Goal: Book appointment/travel/reservation

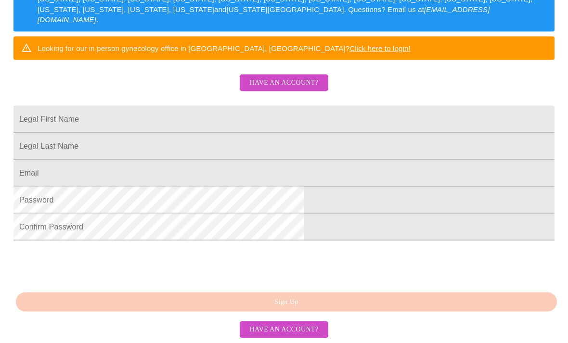
scroll to position [228, 0]
click at [293, 77] on span "Have an account?" at bounding box center [283, 83] width 69 height 12
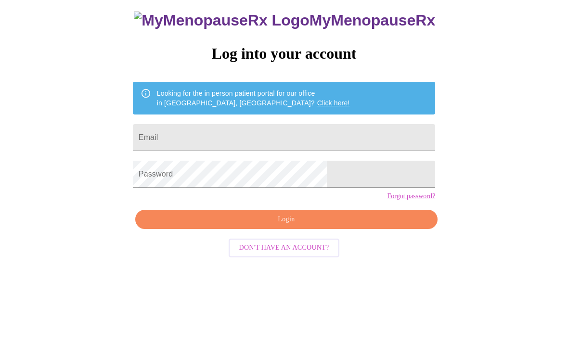
scroll to position [10, 0]
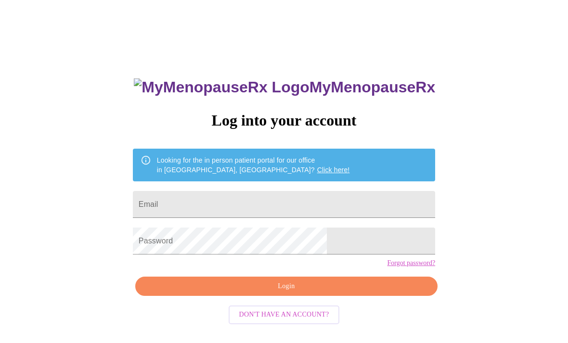
click at [215, 209] on input "Email" at bounding box center [284, 204] width 302 height 27
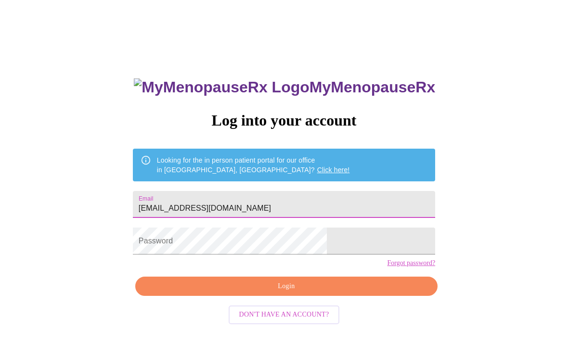
type input "[EMAIL_ADDRESS][DOMAIN_NAME]"
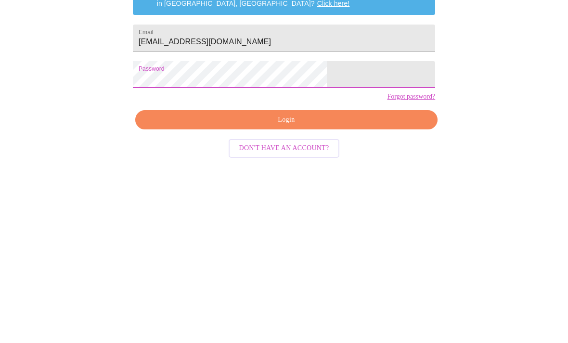
click at [325, 281] on span "Login" at bounding box center [286, 287] width 280 height 12
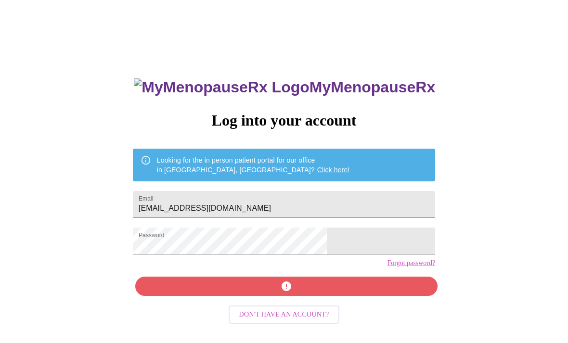
click at [220, 300] on div "MyMenopauseRx Log into your account Looking for the in person patient portal fo…" at bounding box center [284, 234] width 322 height 343
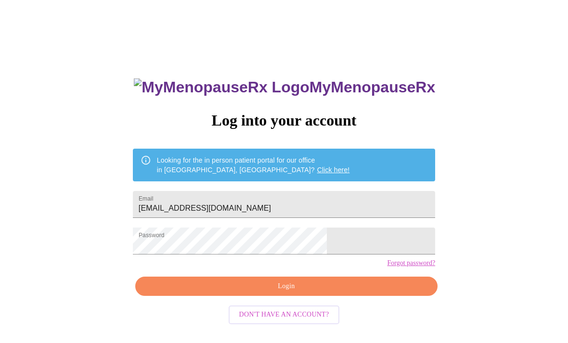
click at [317, 174] on link "Click here!" at bounding box center [333, 170] width 33 height 8
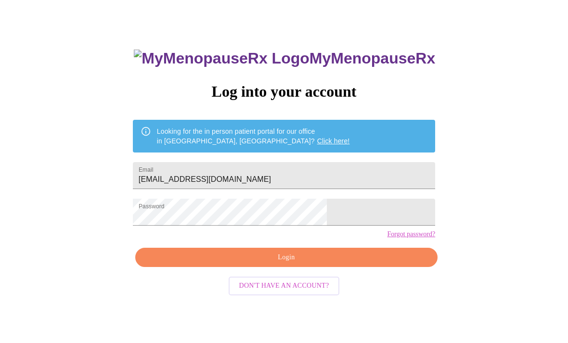
scroll to position [40, 0]
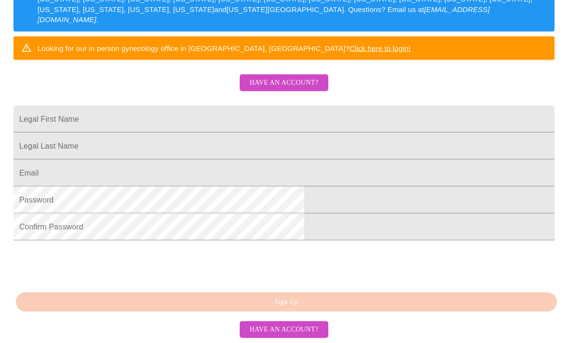
scroll to position [196, 0]
click at [207, 133] on input "Legal First Name" at bounding box center [283, 119] width 541 height 27
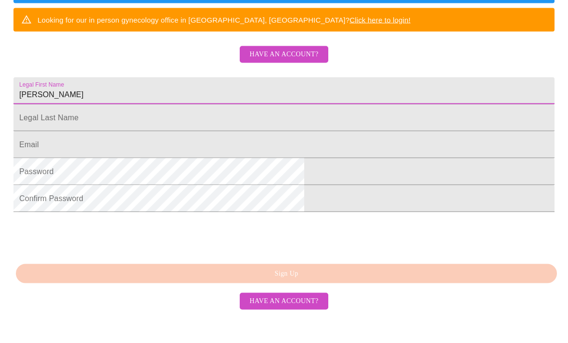
type input "[PERSON_NAME]"
click at [155, 145] on input "Legal First Name" at bounding box center [283, 146] width 541 height 27
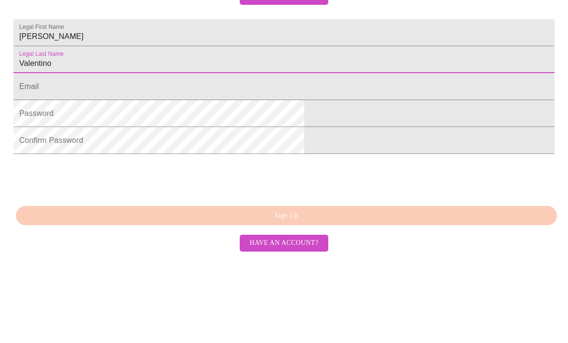
type input "Valentino"
click at [152, 160] on input "Legal First Name" at bounding box center [283, 173] width 541 height 27
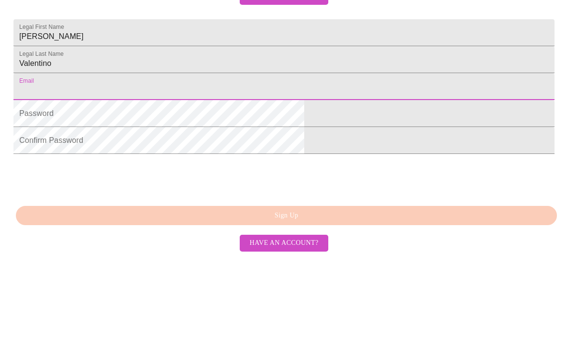
type input "[EMAIL_ADDRESS][DOMAIN_NAME]"
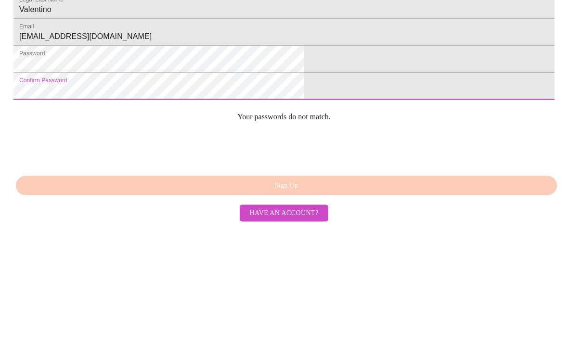
scroll to position [249, 0]
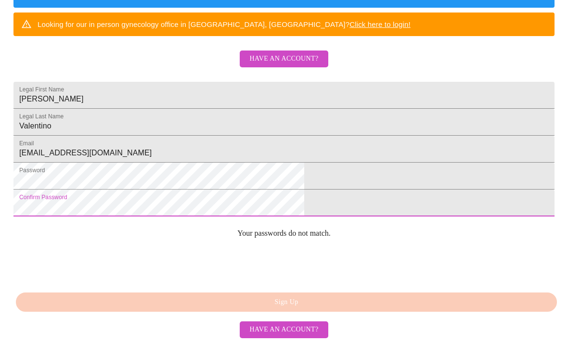
click at [358, 200] on div "MyMenopauseRx Sign Up Welcome! We are currently accepting virtual patients from…" at bounding box center [284, 28] width 561 height 343
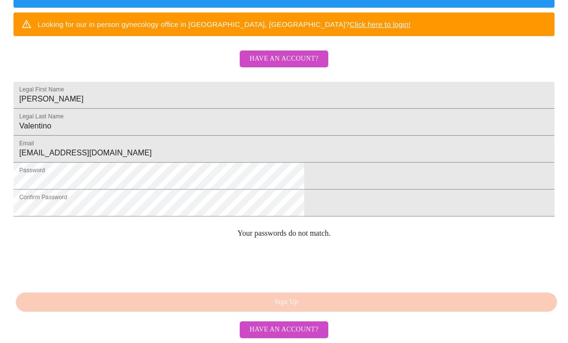
click at [361, 200] on div "MyMenopauseRx Sign Up Welcome! We are currently accepting virtual patients from…" at bounding box center [284, 28] width 561 height 343
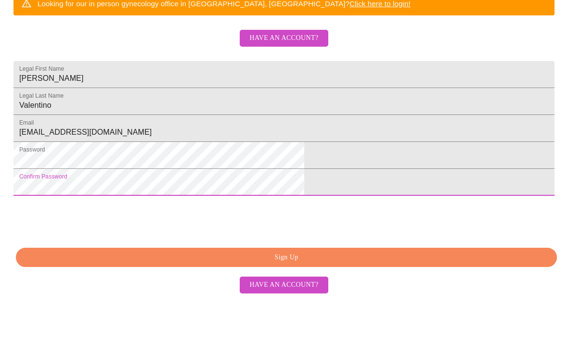
scroll to position [228, 0]
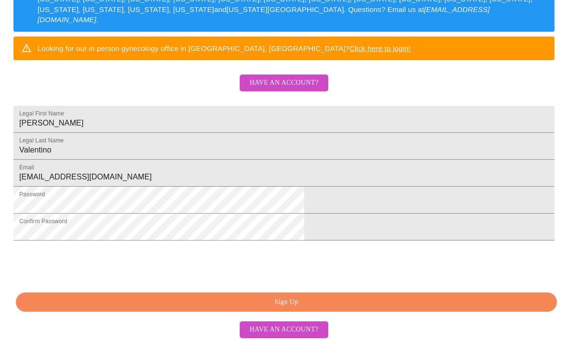
click at [330, 309] on span "Sign Up" at bounding box center [286, 303] width 519 height 12
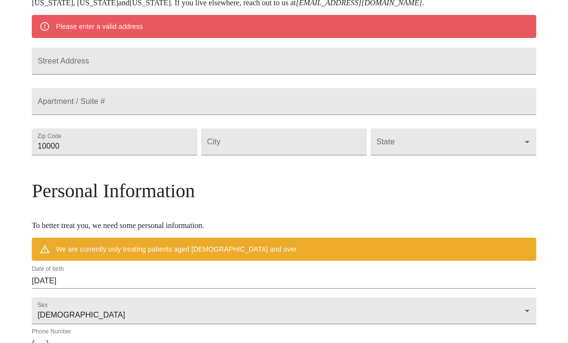
scroll to position [191, 0]
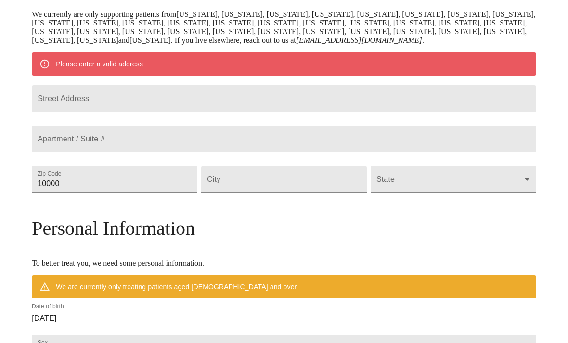
click at [103, 112] on input "Street Address" at bounding box center [284, 98] width 505 height 27
click at [117, 112] on input "610, N Main St" at bounding box center [284, 98] width 505 height 27
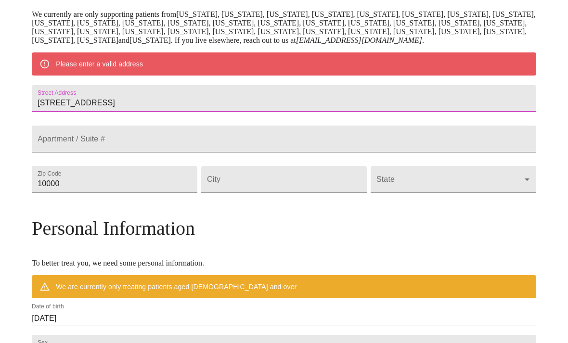
click at [111, 112] on input "610, N Main St" at bounding box center [284, 98] width 505 height 27
click at [112, 112] on input "610, N Main St" at bounding box center [284, 98] width 505 height 27
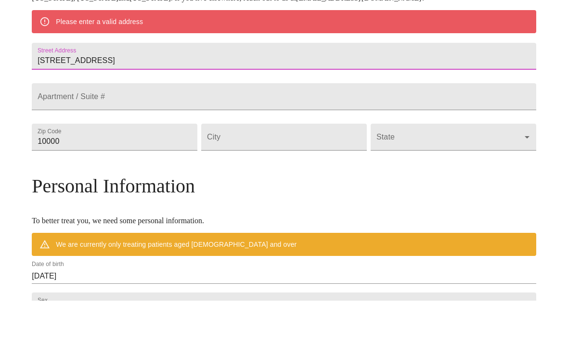
type input "610 N Main St"
click at [203, 142] on input "Street Address" at bounding box center [284, 139] width 505 height 27
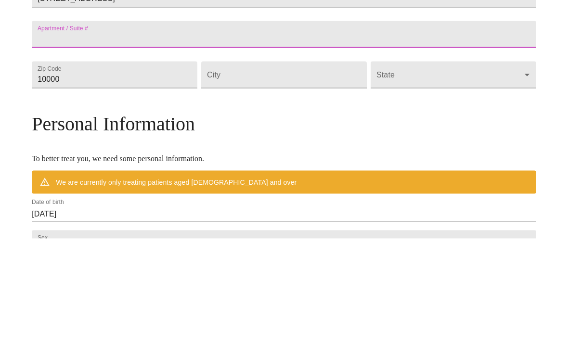
click at [167, 166] on input "10000" at bounding box center [115, 179] width 166 height 27
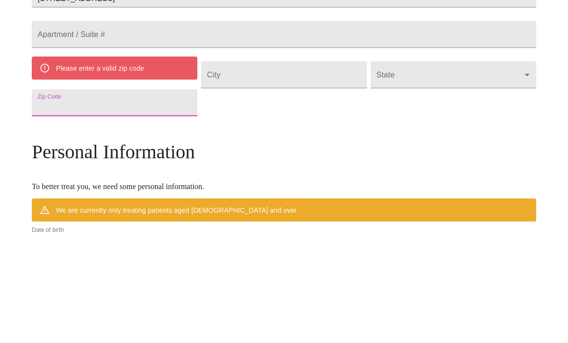
type input "60187"
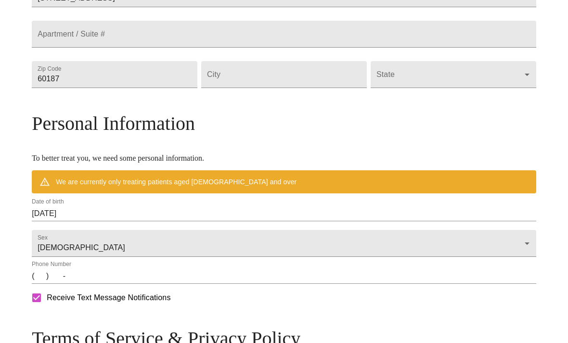
click at [313, 88] on input "Street Address" at bounding box center [284, 74] width 166 height 27
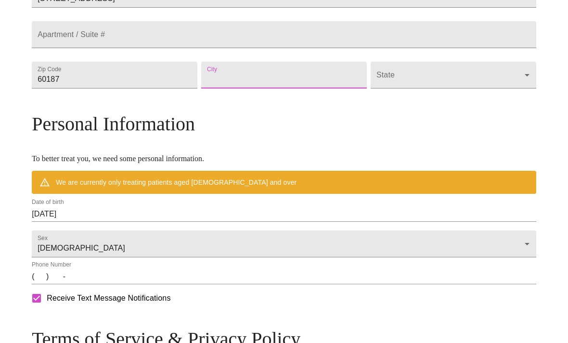
type input "Wheaton"
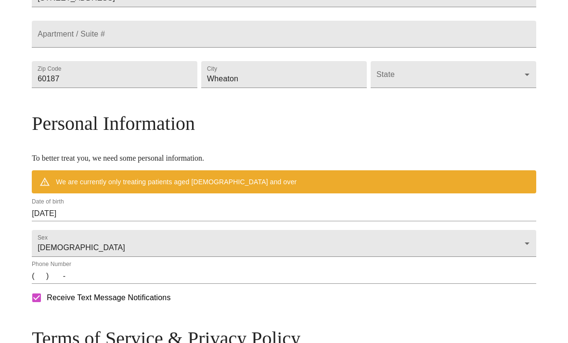
click at [443, 130] on body "MyMenopauseRx Welcome to MyMenopauseRx Since it's your first time here, you'll …" at bounding box center [284, 87] width 561 height 759
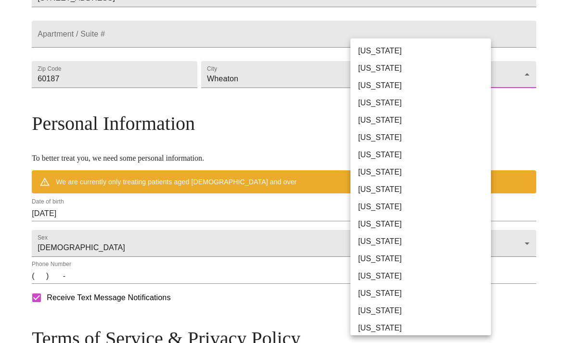
click at [372, 260] on li "Illinois" at bounding box center [421, 258] width 141 height 17
type input "Illinois"
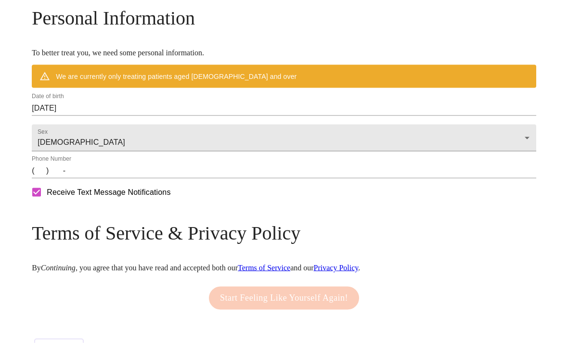
scroll to position [376, 0]
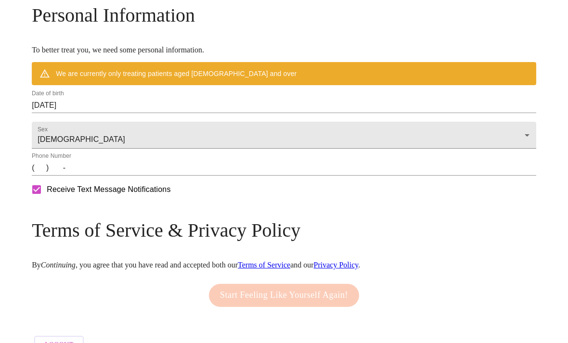
click at [157, 113] on input "09/22/2025" at bounding box center [284, 105] width 505 height 15
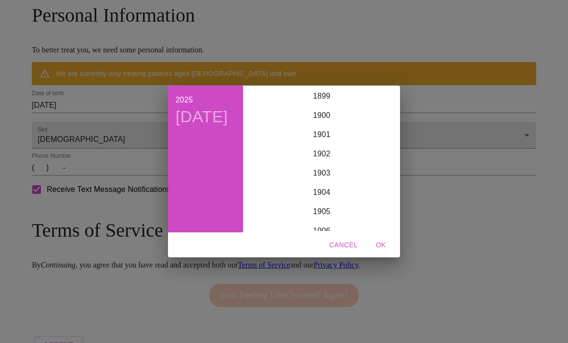
scroll to position [2369, 0]
click at [114, 150] on div "2025 Mon, Sep 22 1899 1900 1901 1902 1903 1904 1905 1906 1907 1908 1909 1910 19…" at bounding box center [284, 171] width 568 height 343
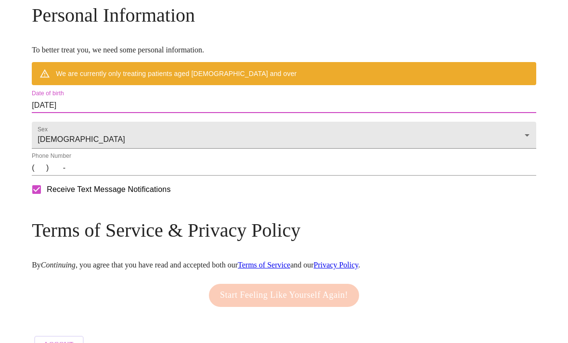
click at [113, 113] on input "09/22/2025" at bounding box center [284, 105] width 505 height 15
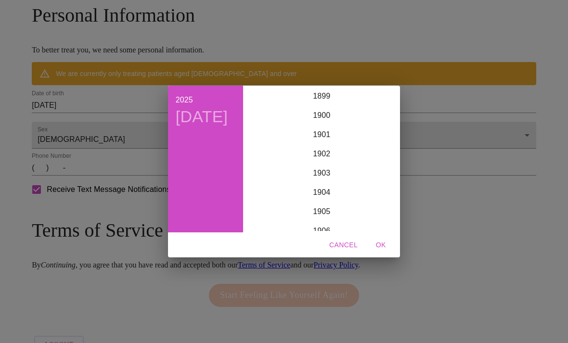
click at [113, 155] on div "2025 Mon, Sep 22 1899 1900 1901 1902 1903 1904 1905 1906 1907 1908 1909 1910 19…" at bounding box center [284, 171] width 568 height 343
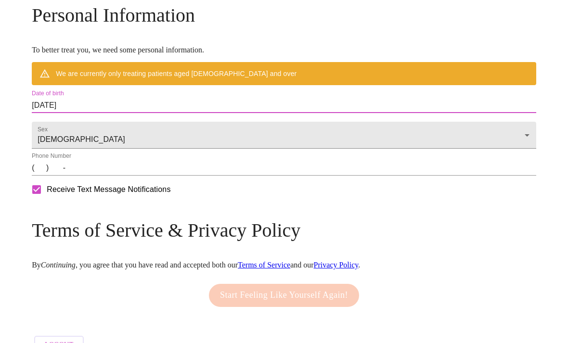
click at [125, 113] on input "09/22/2025" at bounding box center [284, 105] width 505 height 15
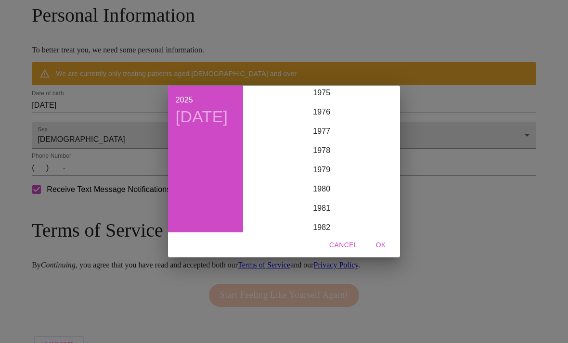
scroll to position [1469, 0]
click at [325, 139] on div "1977" at bounding box center [321, 129] width 149 height 19
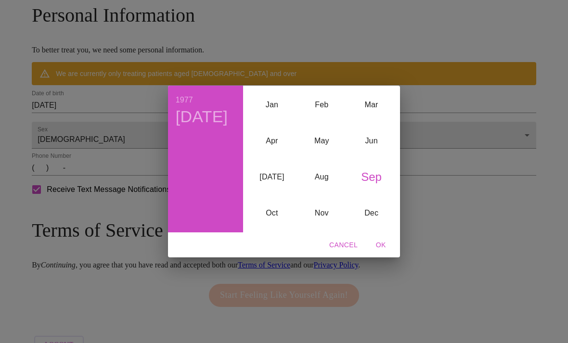
click at [186, 127] on h4 "Thu, Sep 22" at bounding box center [202, 117] width 52 height 20
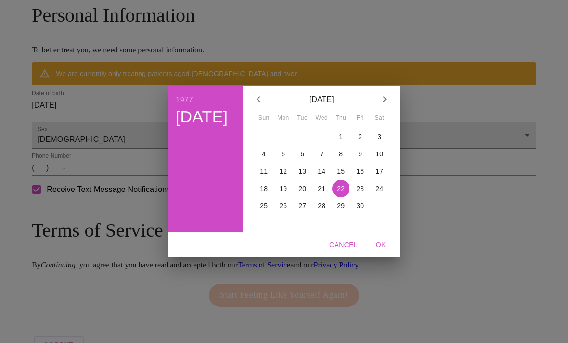
click at [301, 159] on p "6" at bounding box center [302, 154] width 4 height 10
click at [375, 251] on span "OK" at bounding box center [380, 245] width 23 height 12
type input "09/06/1977"
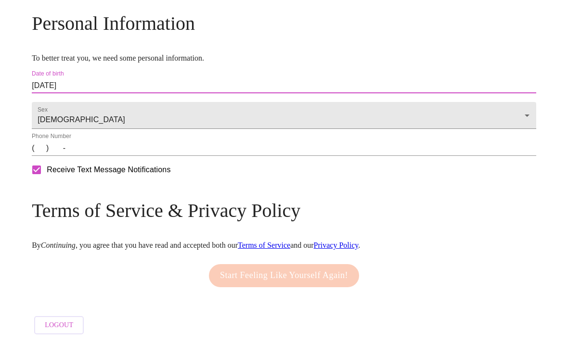
click at [98, 156] on input "(   )    -" at bounding box center [284, 148] width 505 height 15
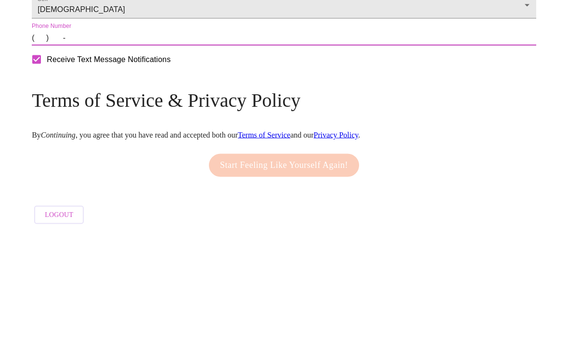
type input "(312) 307-3300"
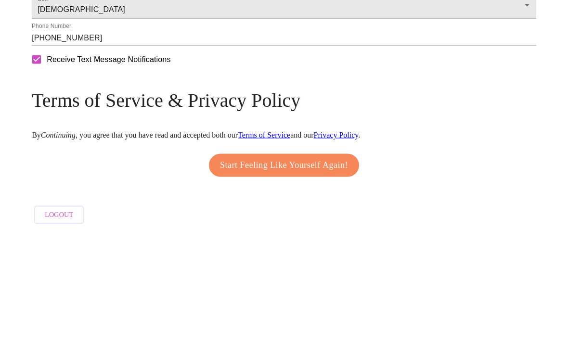
scroll to position [390, 0]
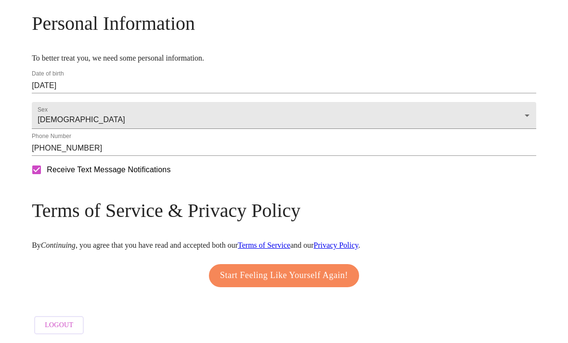
click at [348, 284] on span "Start Feeling Like Yourself Again!" at bounding box center [284, 275] width 128 height 15
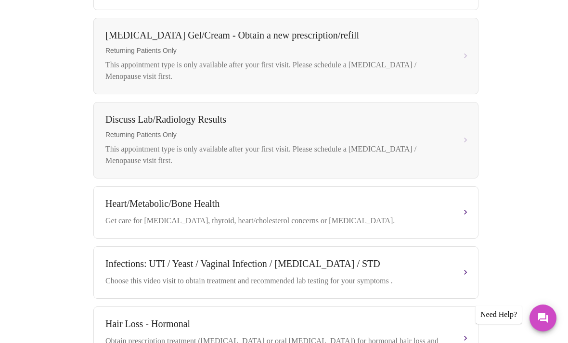
scroll to position [489, 0]
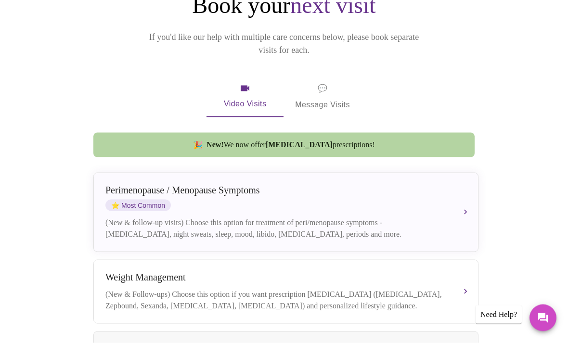
click at [468, 278] on button "Weight Management (New & Follow-ups) Choose this option if you want prescriptio…" at bounding box center [285, 292] width 385 height 64
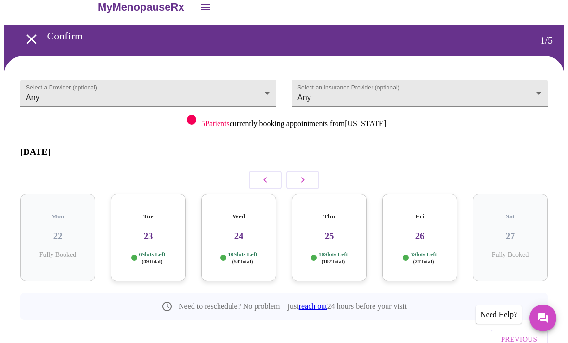
click at [47, 85] on body "MyMenopauseRx Confirm 1 / 5 Select a Provider (optional) Any Any Select an Insu…" at bounding box center [284, 193] width 561 height 409
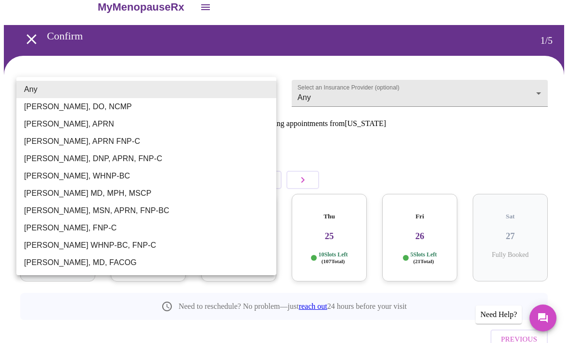
click at [30, 209] on li "Larissa Wright, MSN, APRN, FNP-BC" at bounding box center [146, 210] width 260 height 17
type input "Larissa Wright, MSN, APRN, FNP-BC"
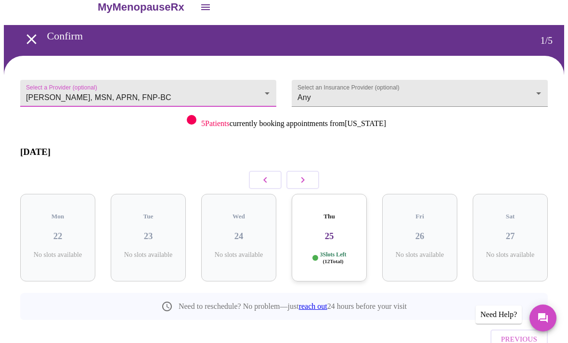
click at [304, 177] on icon "button" at bounding box center [302, 180] width 3 height 6
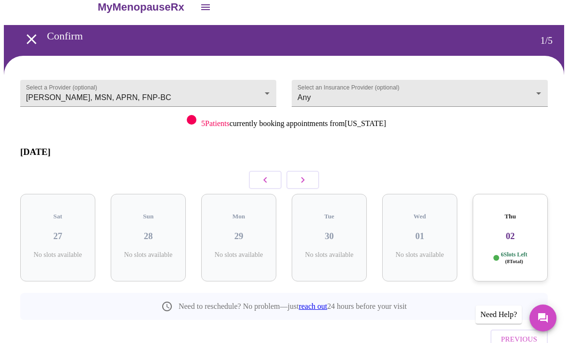
click at [516, 209] on div "Thu 02 6 Slots Left ( 8 Total)" at bounding box center [510, 238] width 75 height 88
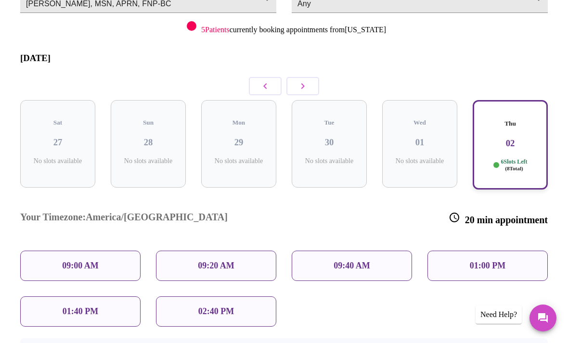
scroll to position [108, 0]
click at [510, 251] on div "01:00 PM" at bounding box center [488, 266] width 120 height 30
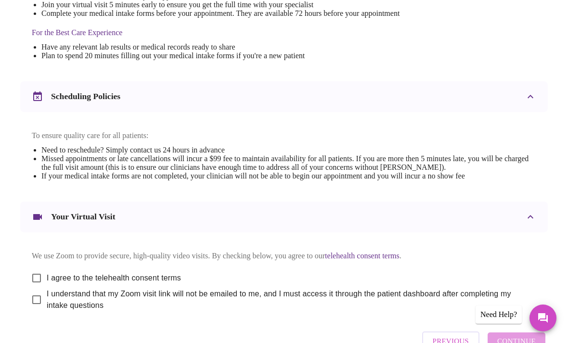
scroll to position [320, 0]
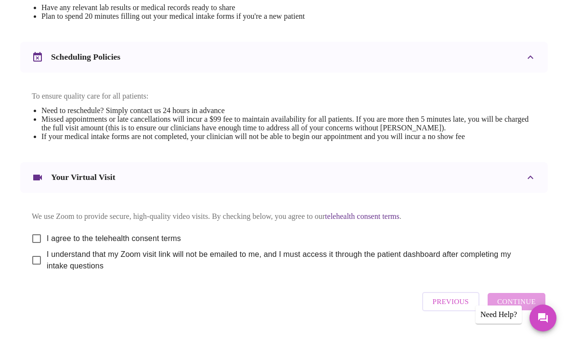
click at [36, 245] on input "I agree to the telehealth consent terms" at bounding box center [36, 239] width 20 height 20
checkbox input "true"
click at [34, 269] on input "I understand that my Zoom visit link will not be emailed to me, and I must acce…" at bounding box center [36, 260] width 20 height 20
checkbox input "true"
click at [534, 308] on span "Continue" at bounding box center [516, 302] width 39 height 13
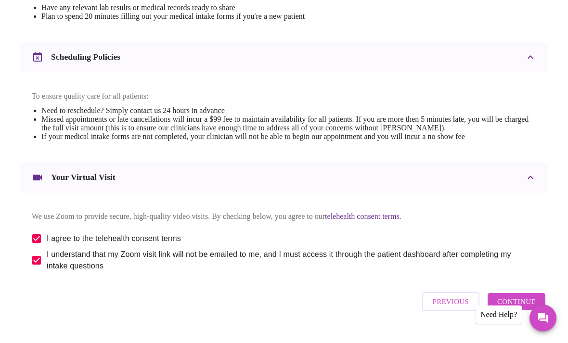
scroll to position [29, 0]
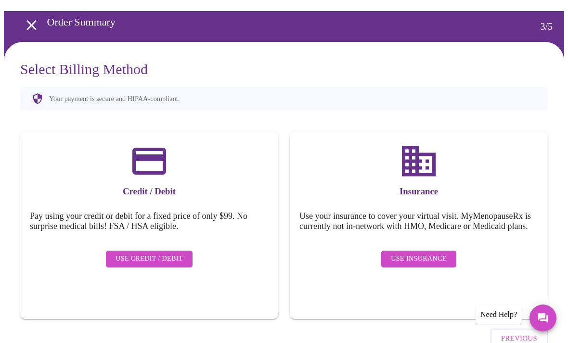
click at [442, 262] on span "Use Insurance" at bounding box center [418, 259] width 55 height 12
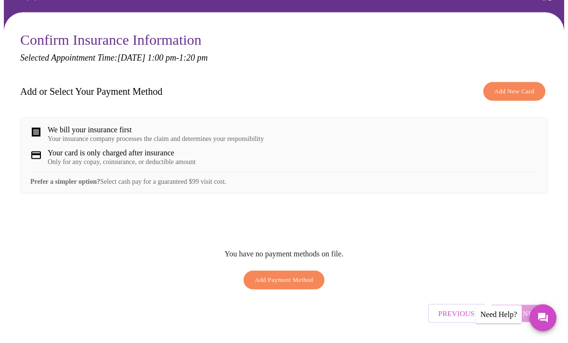
scroll to position [63, 0]
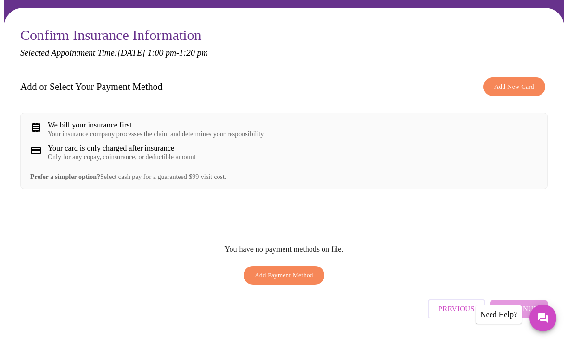
click at [517, 91] on span "Add New Card" at bounding box center [515, 86] width 40 height 11
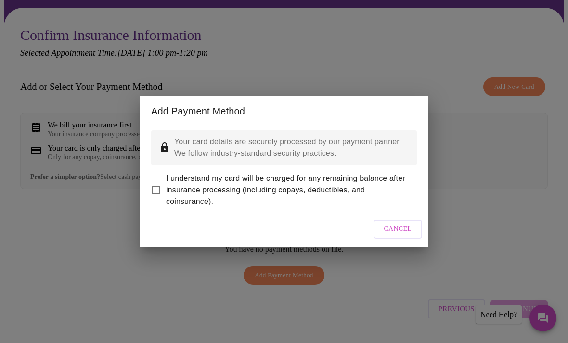
click at [172, 203] on span "I understand my card will be charged for any remaining balance after insurance …" at bounding box center [287, 190] width 243 height 35
click at [166, 200] on input "I understand my card will be charged for any remaining balance after insurance …" at bounding box center [156, 190] width 20 height 20
checkbox input "true"
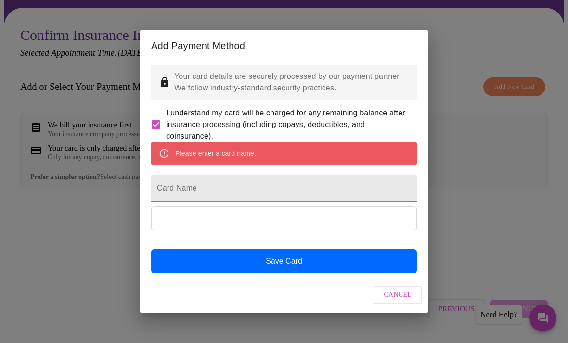
click at [280, 202] on input "Card Name" at bounding box center [284, 188] width 266 height 27
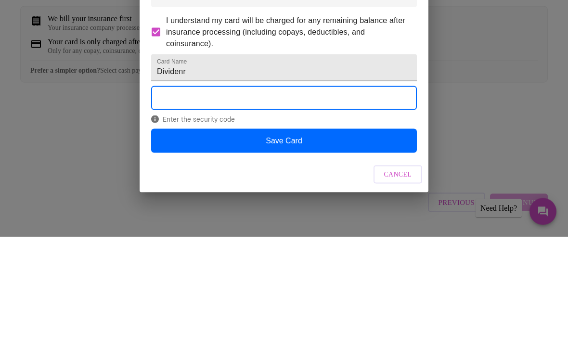
click at [248, 161] on input "Dividenr" at bounding box center [284, 174] width 266 height 27
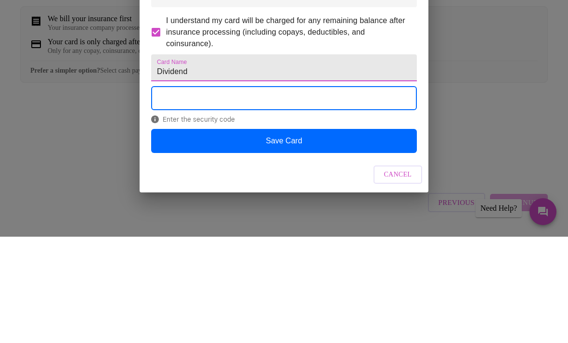
type input "Dividend"
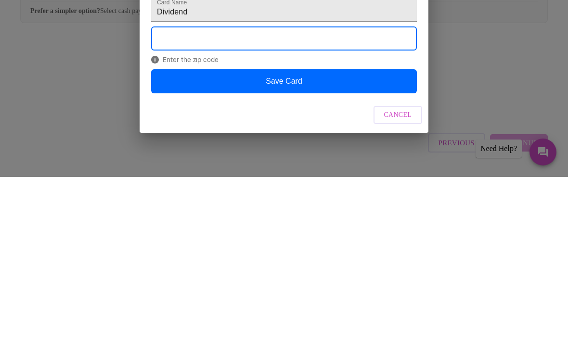
click at [379, 235] on button "Save Card" at bounding box center [284, 247] width 266 height 24
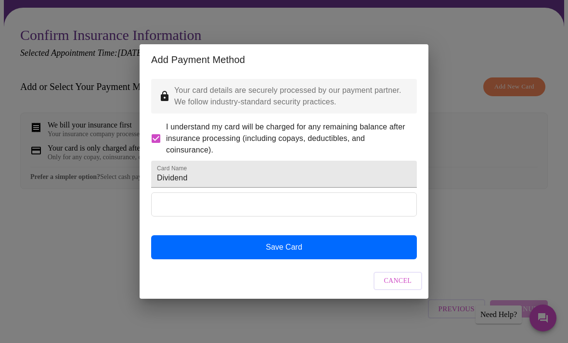
scroll to position [0, 0]
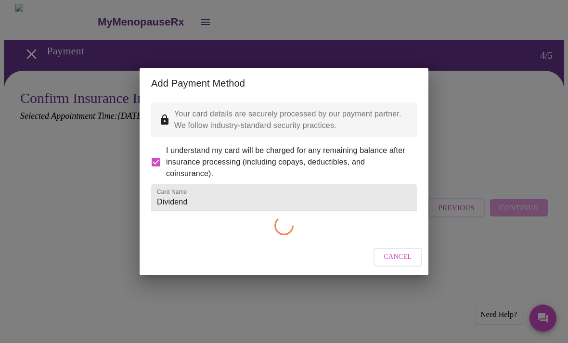
checkbox input "false"
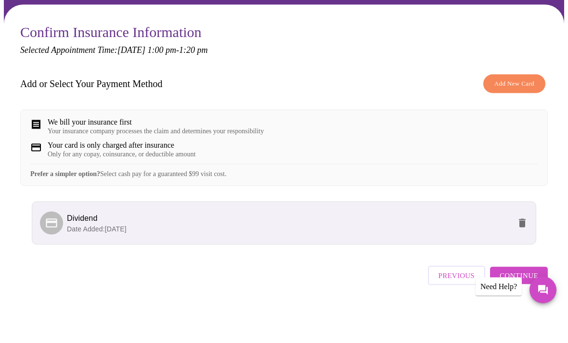
scroll to position [38, 0]
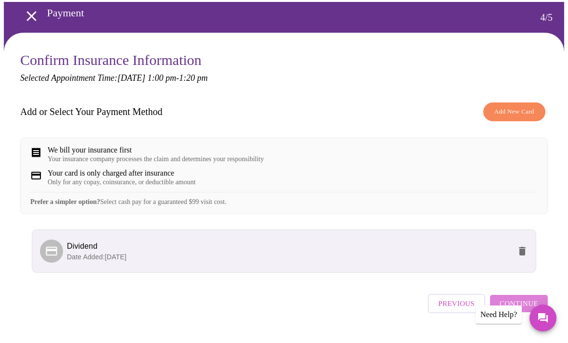
click at [537, 310] on span "Continue" at bounding box center [519, 304] width 39 height 13
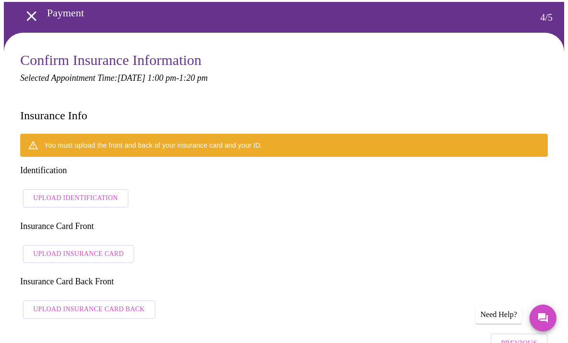
click at [57, 160] on div "You must upload the front and back of your insurance card and your ID. Identifi…" at bounding box center [284, 229] width 528 height 190
click at [28, 189] on button "Upload Identification" at bounding box center [76, 198] width 106 height 19
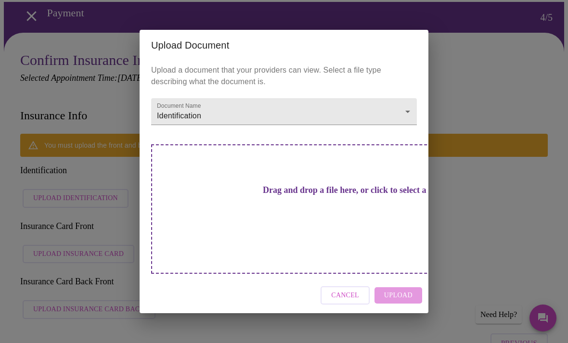
click at [311, 196] on h3 "Drag and drop a file here, or click to select a file" at bounding box center [352, 190] width 266 height 10
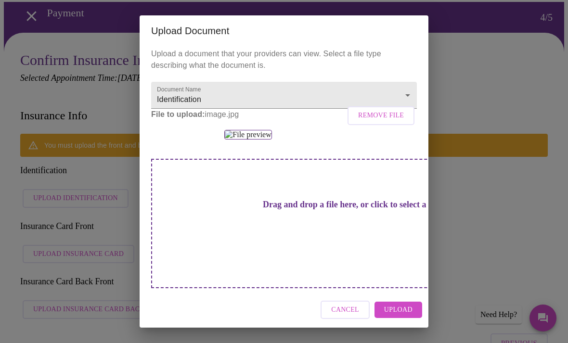
scroll to position [82, 0]
click at [403, 316] on span "Upload" at bounding box center [398, 310] width 28 height 12
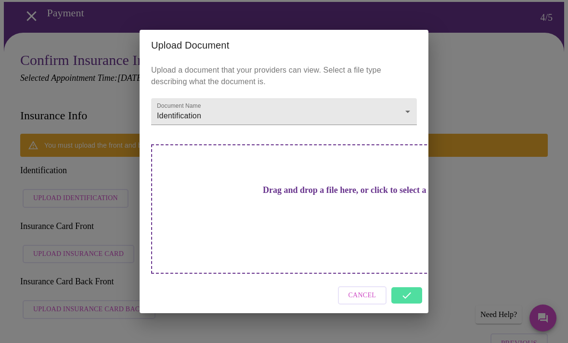
click at [412, 295] on div "Cancel" at bounding box center [284, 296] width 289 height 36
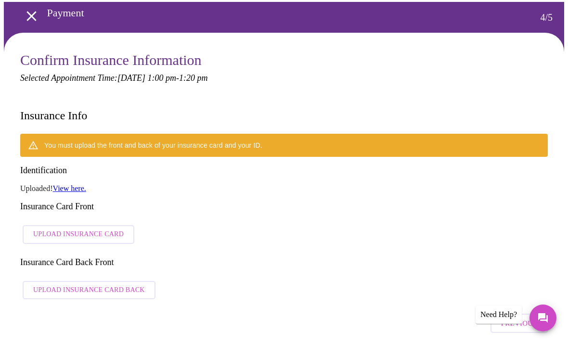
click at [51, 229] on span "Upload Insurance Card" at bounding box center [78, 235] width 91 height 12
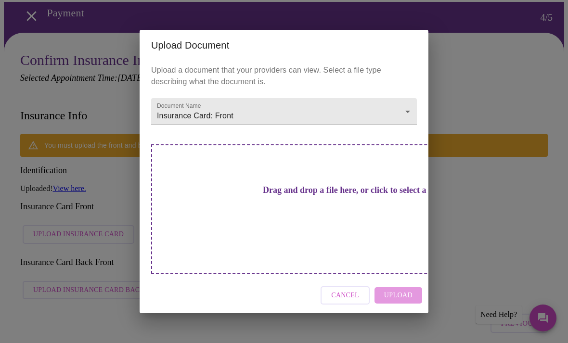
click at [278, 196] on h3 "Drag and drop a file here, or click to select a file" at bounding box center [352, 190] width 266 height 10
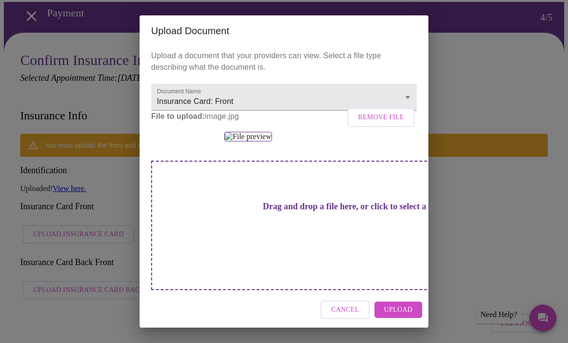
click at [401, 316] on span "Upload" at bounding box center [398, 310] width 28 height 12
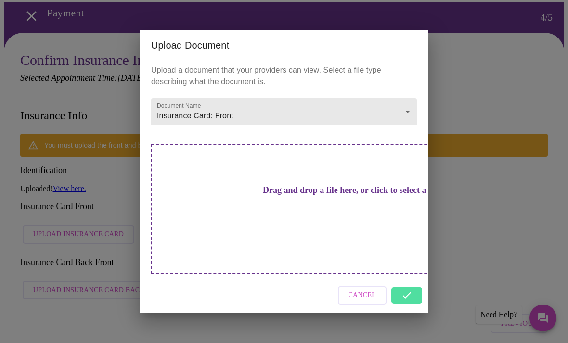
click at [412, 295] on div "Cancel" at bounding box center [284, 296] width 289 height 36
click at [408, 293] on div "Cancel" at bounding box center [284, 296] width 289 height 36
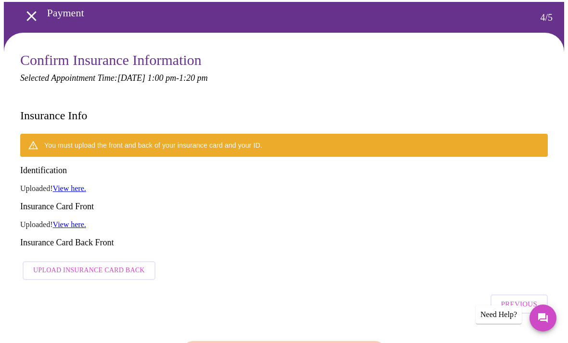
click at [123, 265] on span "Upload Insurance Card Back" at bounding box center [89, 271] width 112 height 12
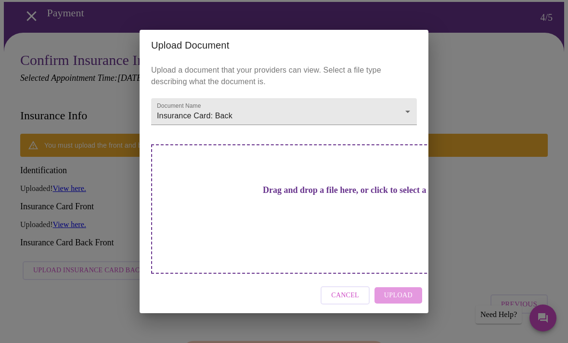
click at [274, 196] on h3 "Drag and drop a file here, or click to select a file" at bounding box center [352, 190] width 266 height 10
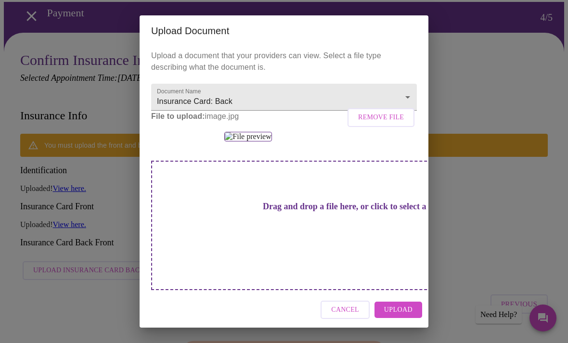
click at [404, 319] on button "Upload" at bounding box center [399, 310] width 48 height 17
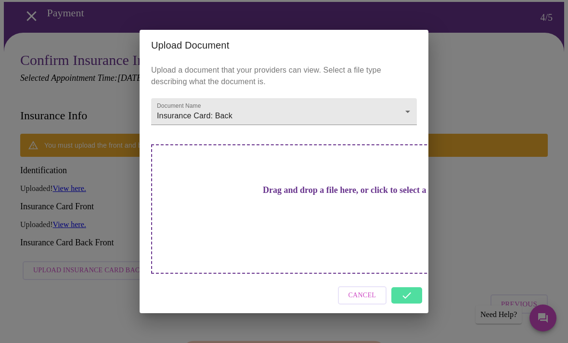
click at [412, 295] on div "Cancel" at bounding box center [284, 296] width 289 height 36
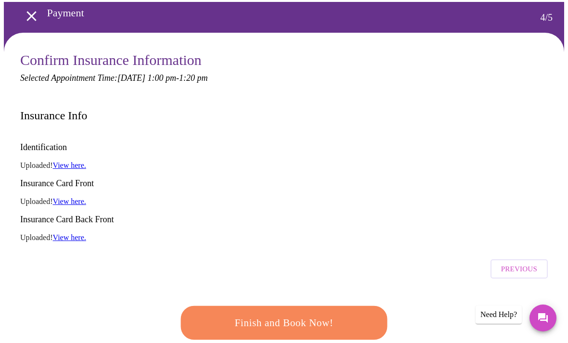
click at [336, 314] on span "Finish and Book Now!" at bounding box center [284, 323] width 178 height 18
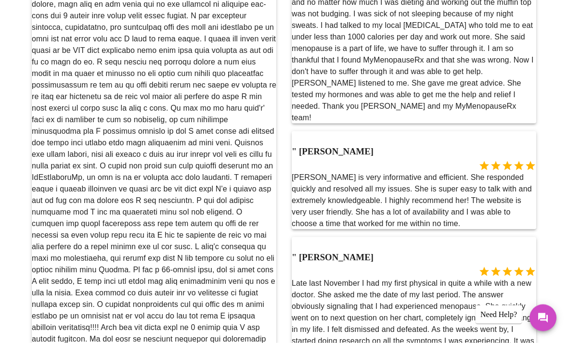
scroll to position [868, 0]
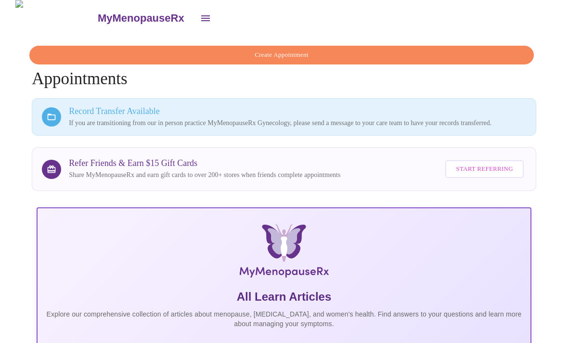
scroll to position [3, 0]
click at [79, 125] on p "If you are transitioning from our in person practice MyMenopauseRx Gynecology, …" at bounding box center [297, 124] width 457 height 10
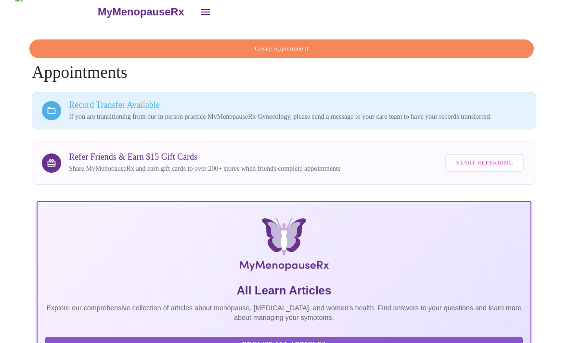
scroll to position [0, 0]
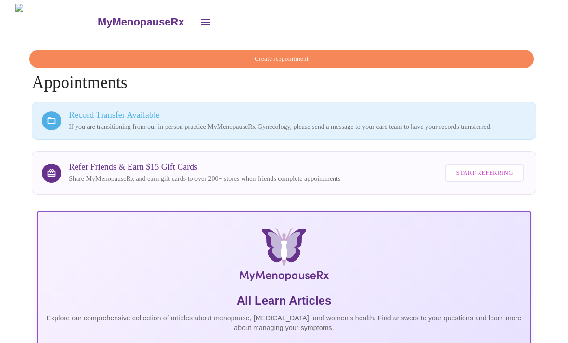
click at [200, 17] on icon "open drawer" at bounding box center [206, 22] width 12 height 12
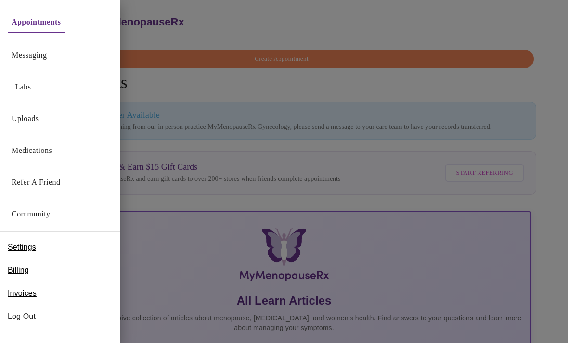
click at [26, 153] on link "Medications" at bounding box center [32, 150] width 40 height 13
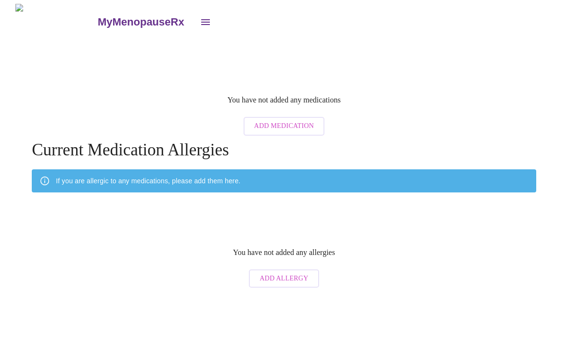
click at [514, 4] on div "MyMenopauseRx" at bounding box center [284, 22] width 561 height 36
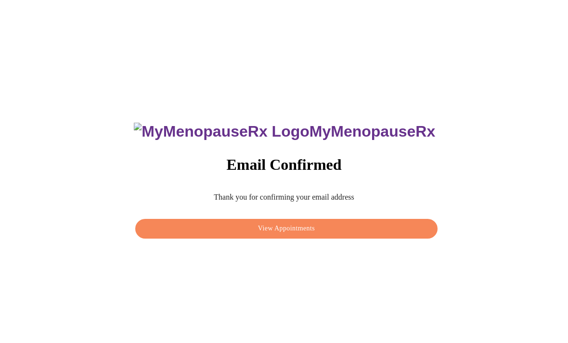
click at [364, 235] on span "View Appointments" at bounding box center [286, 229] width 280 height 12
